Goal: Information Seeking & Learning: Check status

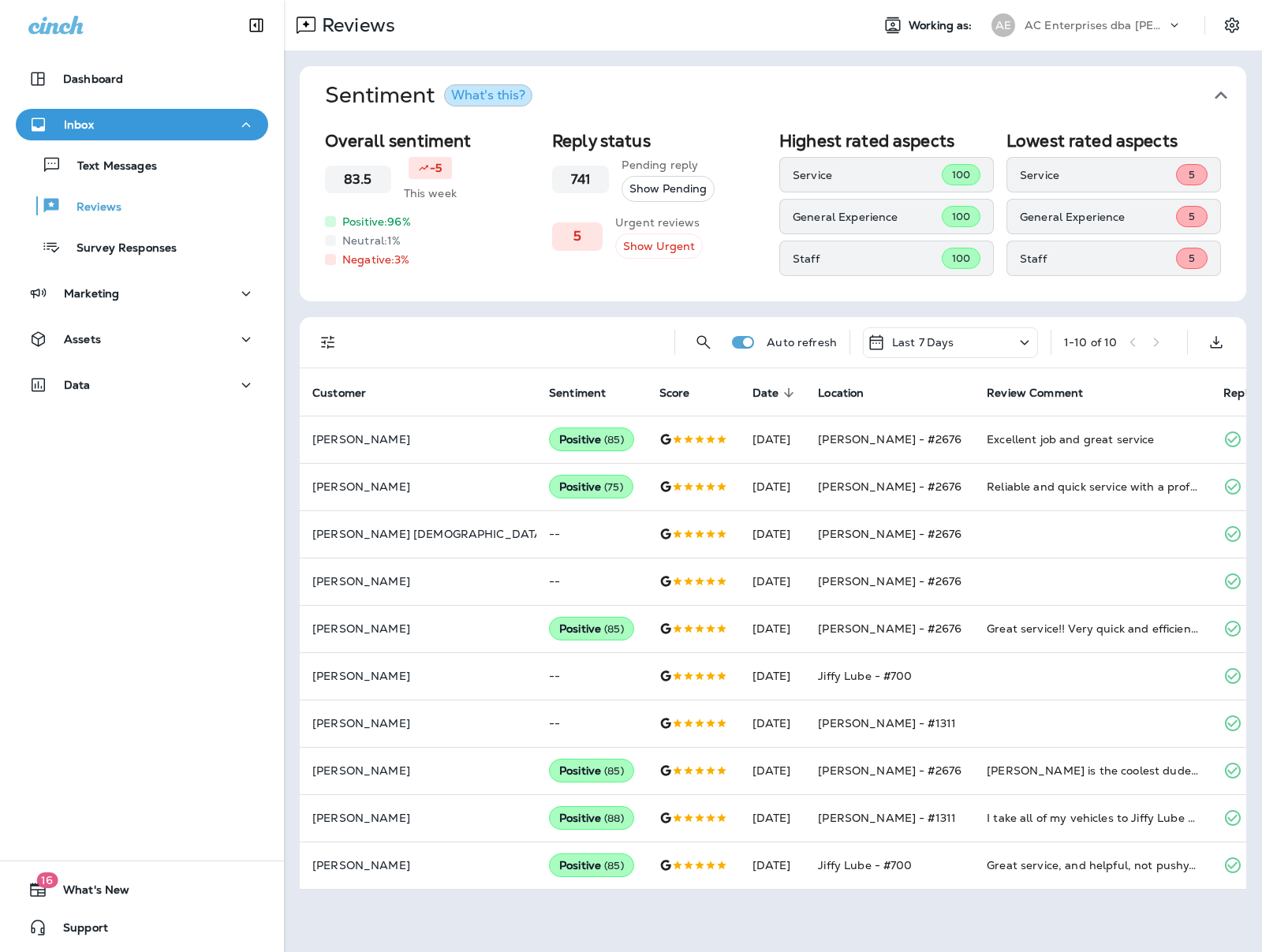
click at [1156, 24] on p "AC Enterprises dba [PERSON_NAME]" at bounding box center [1095, 25] width 142 height 12
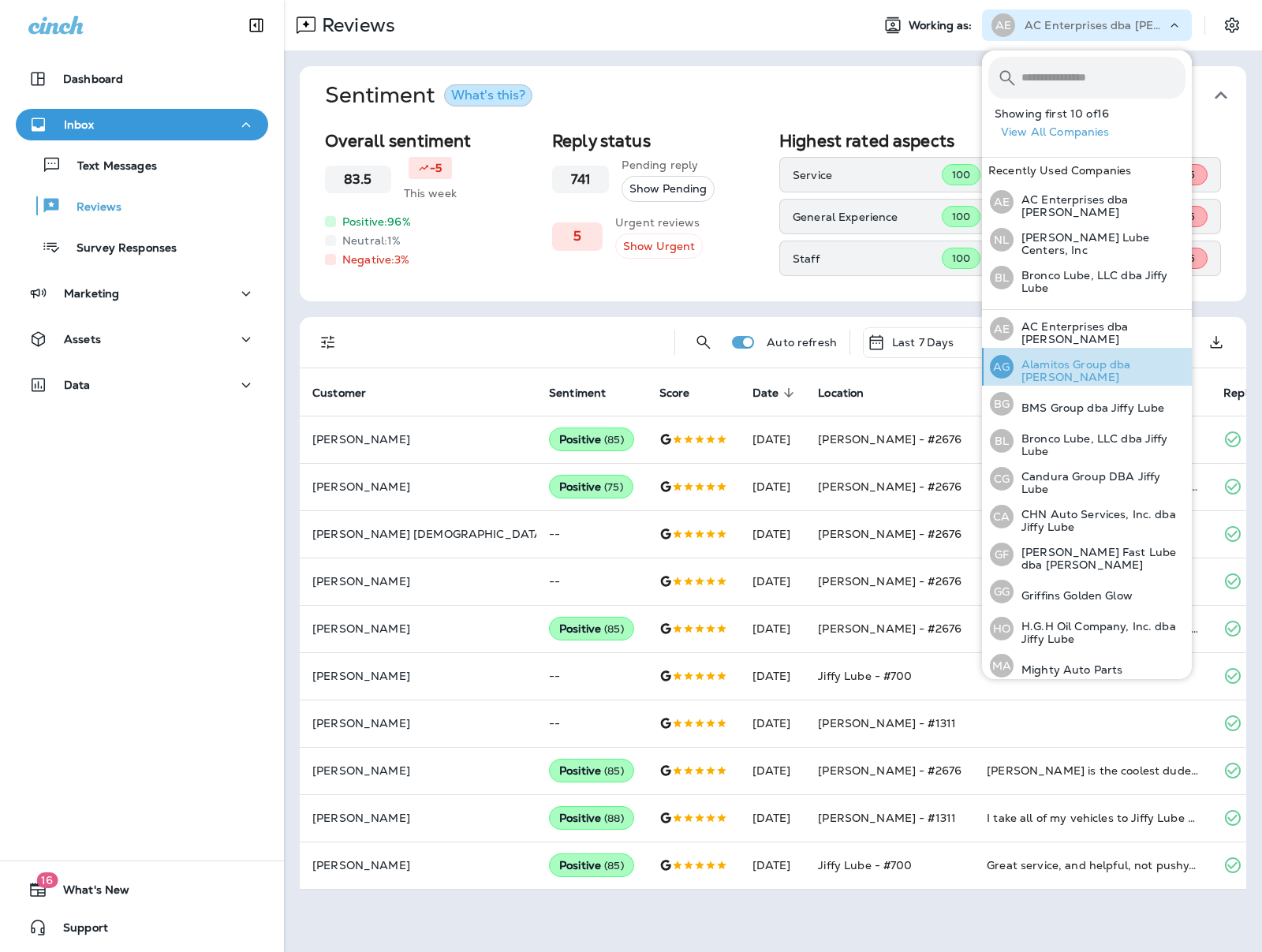
click at [1080, 360] on p "Alamitos Group dba [PERSON_NAME]" at bounding box center [1099, 370] width 172 height 25
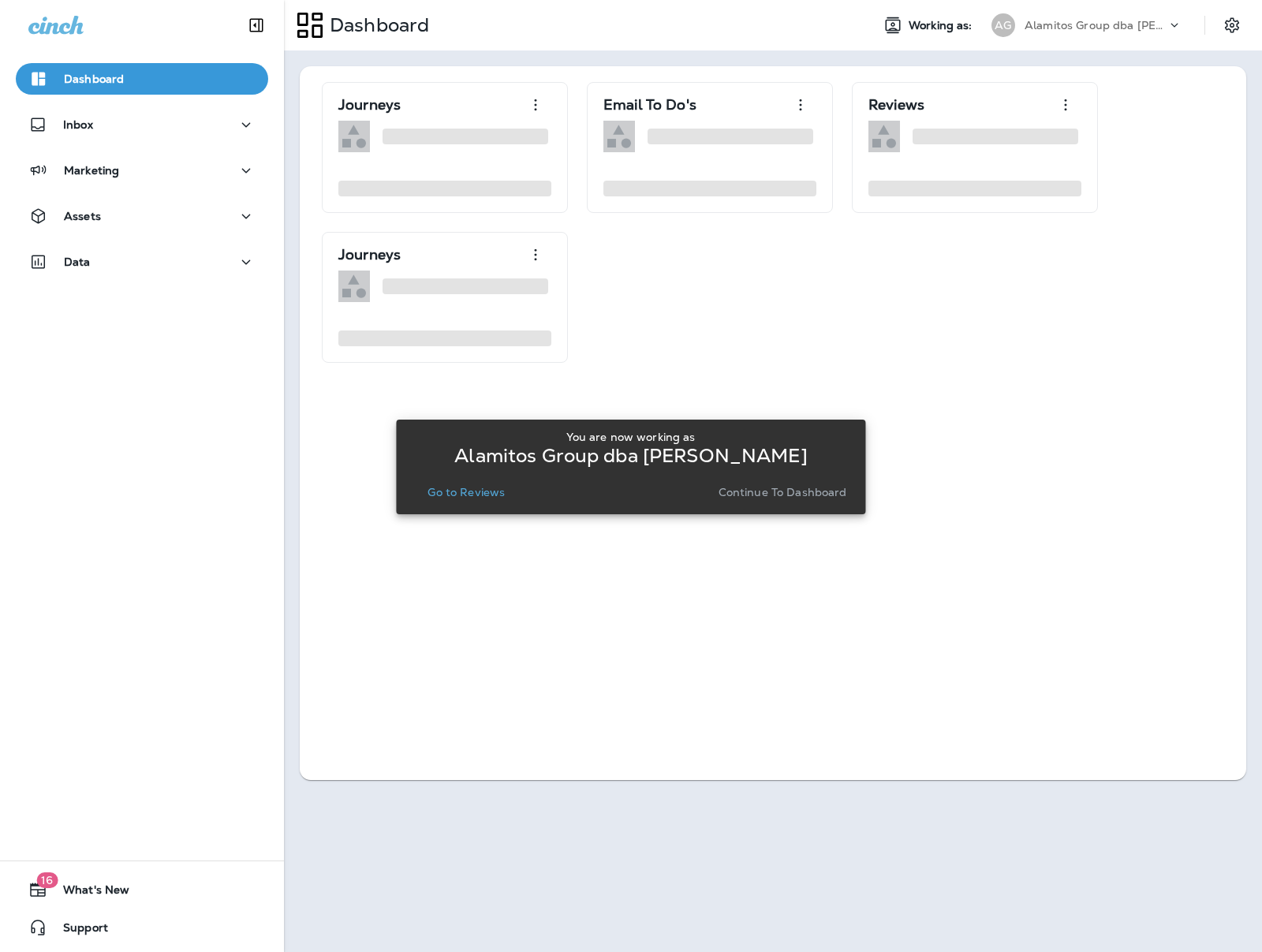
click at [486, 486] on p "Go to Reviews" at bounding box center [466, 492] width 78 height 12
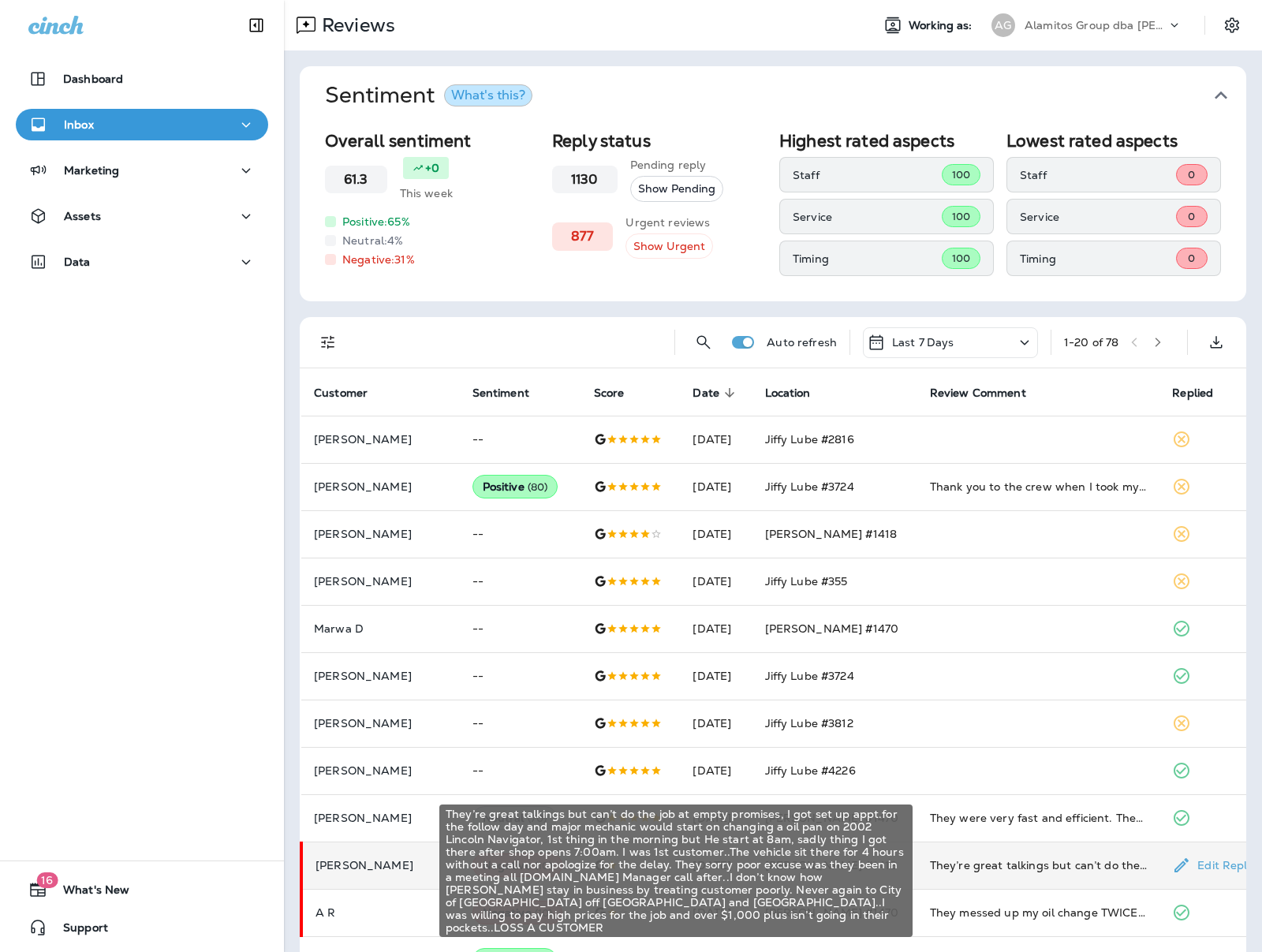
click at [1012, 868] on div "They’re great talkings but can’t do the job at empty promises, I got set up app…" at bounding box center [1038, 865] width 217 height 16
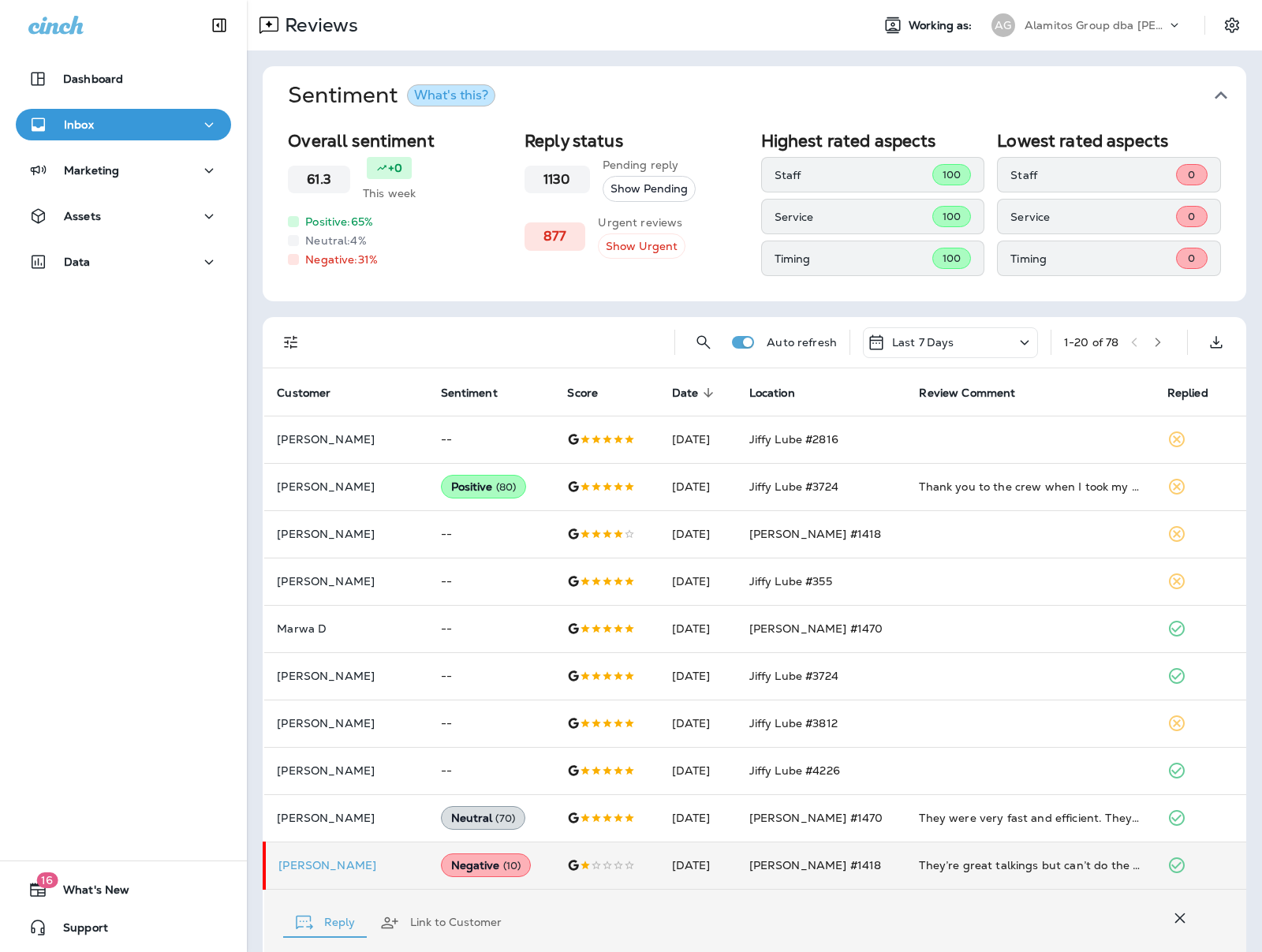
click at [1115, 32] on div "Alamitos Group dba [PERSON_NAME]" at bounding box center [1095, 24] width 142 height 24
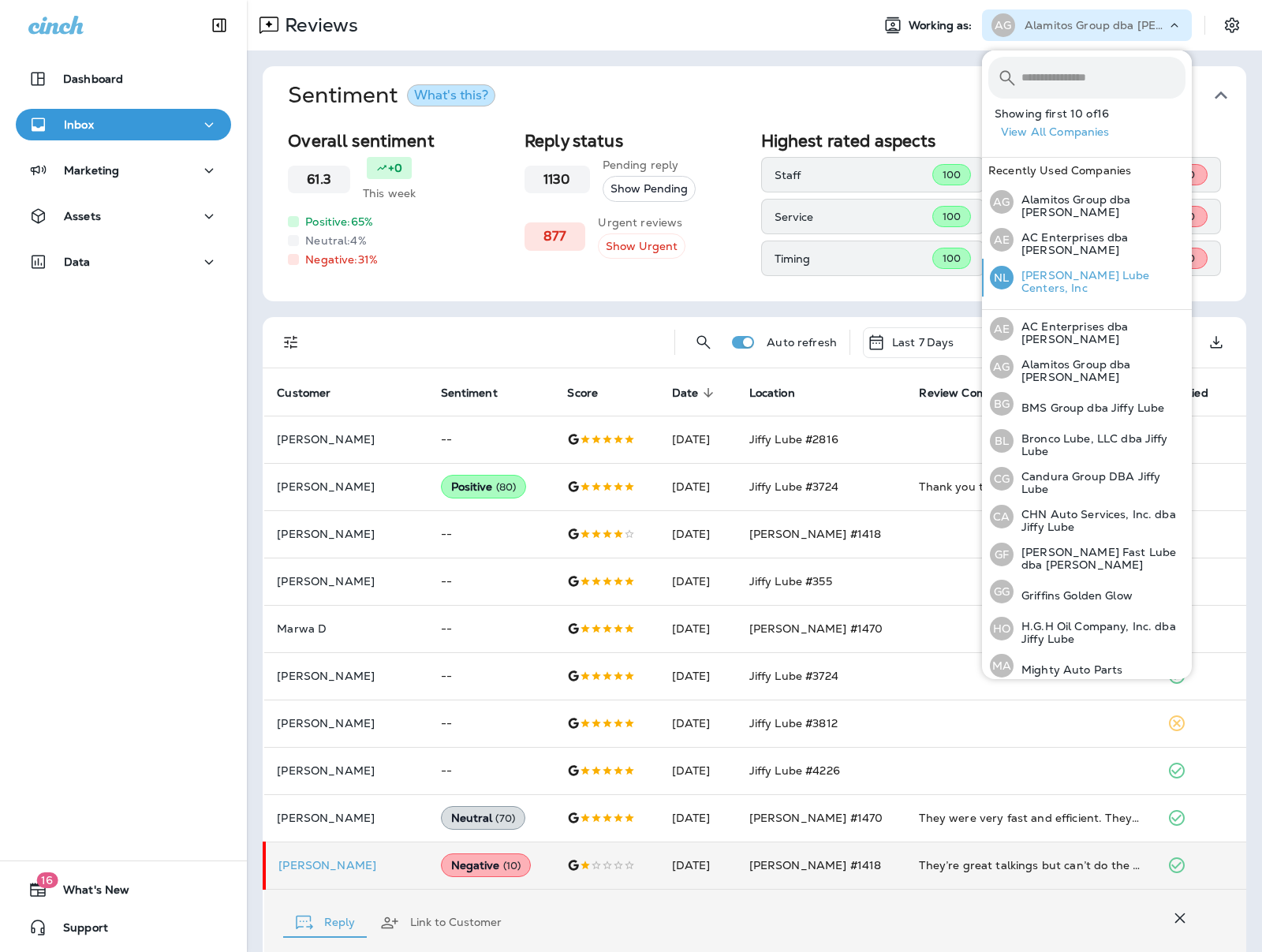
click at [1067, 279] on p "[PERSON_NAME] Lube Centers, Inc" at bounding box center [1099, 281] width 172 height 25
